Goal: Find specific page/section: Find specific page/section

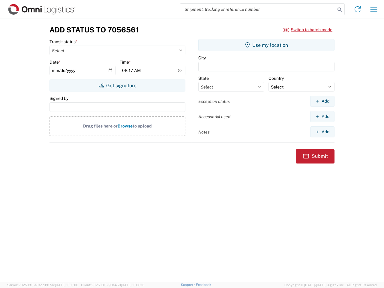
click at [257, 9] on input "search" at bounding box center [257, 9] width 155 height 11
click at [339, 10] on icon at bounding box center [339, 9] width 8 height 8
click at [357, 9] on icon at bounding box center [358, 9] width 10 height 10
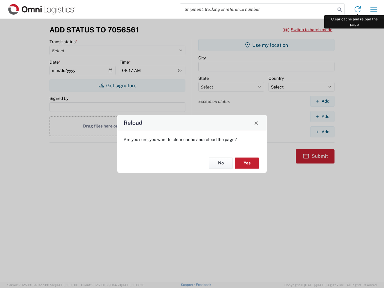
click at [373, 9] on div "Reload Are you sure, you want to clear cache and reload the page? No Yes" at bounding box center [192, 144] width 384 height 288
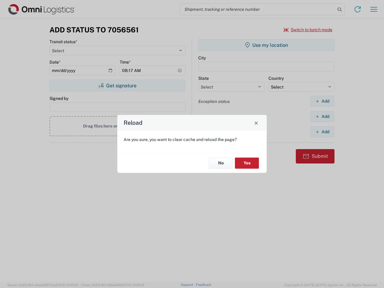
click at [308, 30] on div "Reload Are you sure, you want to clear cache and reload the page? No Yes" at bounding box center [192, 144] width 384 height 288
click at [117, 85] on div "Reload Are you sure, you want to clear cache and reload the page? No Yes" at bounding box center [192, 144] width 384 height 288
click at [266, 45] on div "Reload Are you sure, you want to clear cache and reload the page? No Yes" at bounding box center [192, 144] width 384 height 288
click at [322, 101] on div "Reload Are you sure, you want to clear cache and reload the page? No Yes" at bounding box center [192, 144] width 384 height 288
click at [322, 116] on div "Reload Are you sure, you want to clear cache and reload the page? No Yes" at bounding box center [192, 144] width 384 height 288
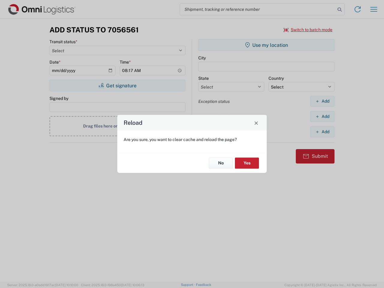
click at [322, 132] on div "Reload Are you sure, you want to clear cache and reload the page? No Yes" at bounding box center [192, 144] width 384 height 288
